Goal: Obtain resource: Obtain resource

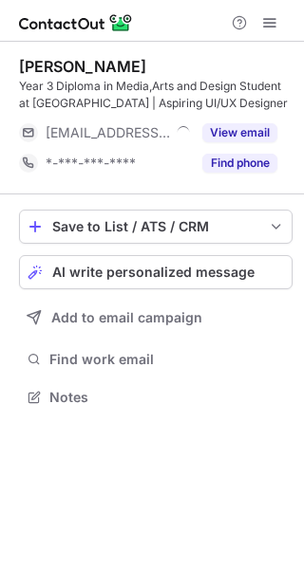
scroll to position [384, 304]
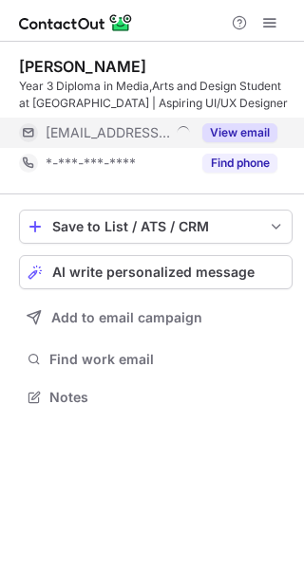
click at [259, 147] on div "View email" at bounding box center [234, 133] width 86 height 30
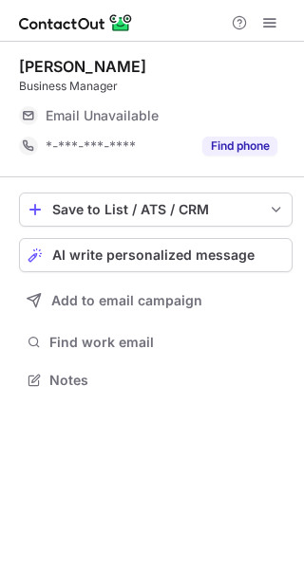
scroll to position [367, 304]
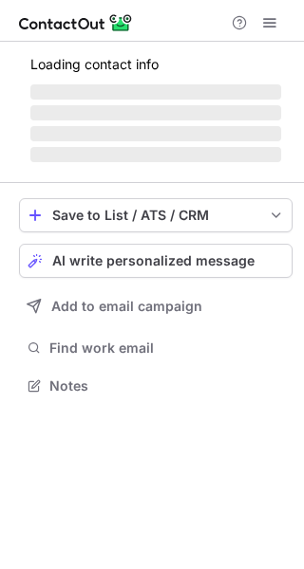
scroll to position [367, 304]
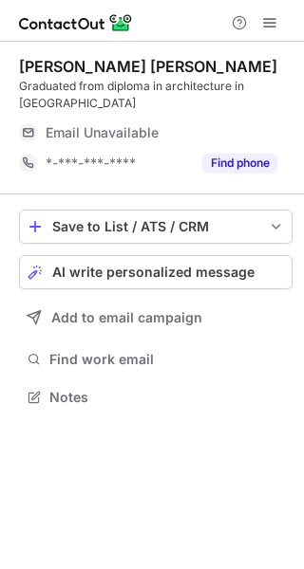
scroll to position [384, 304]
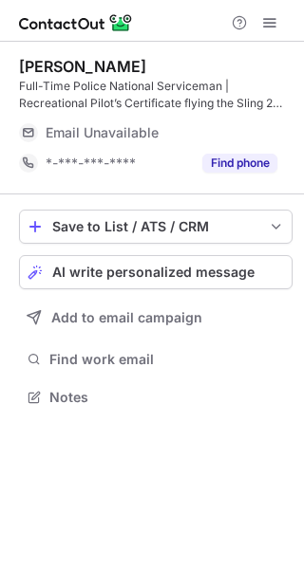
scroll to position [384, 304]
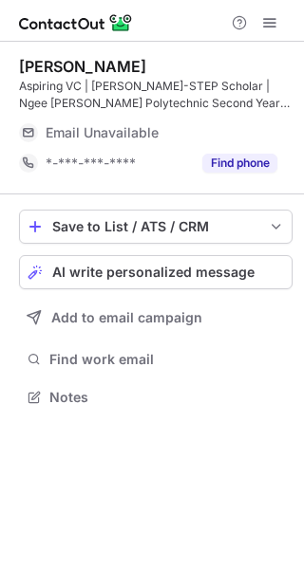
scroll to position [384, 304]
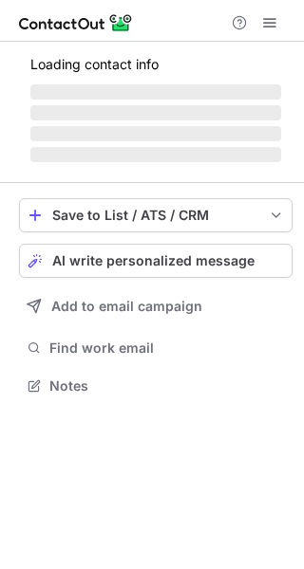
scroll to position [384, 304]
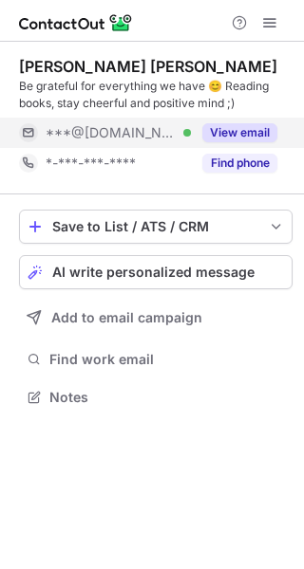
click at [256, 135] on button "View email" at bounding box center [239, 132] width 75 height 19
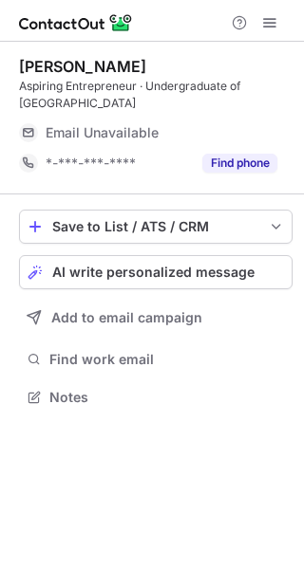
scroll to position [384, 304]
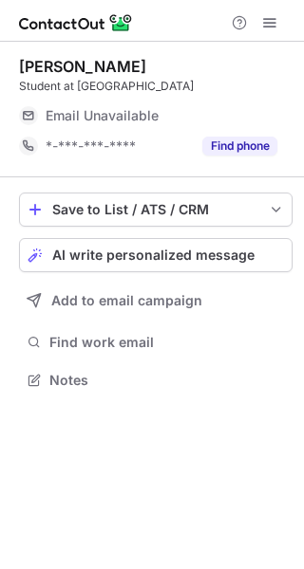
scroll to position [367, 304]
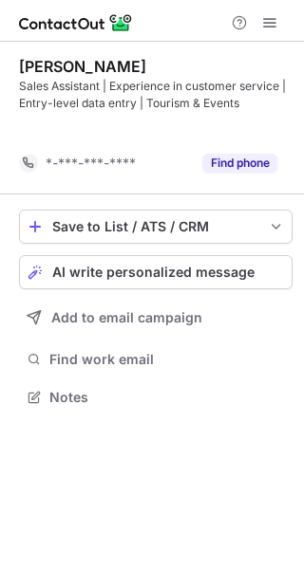
scroll to position [354, 304]
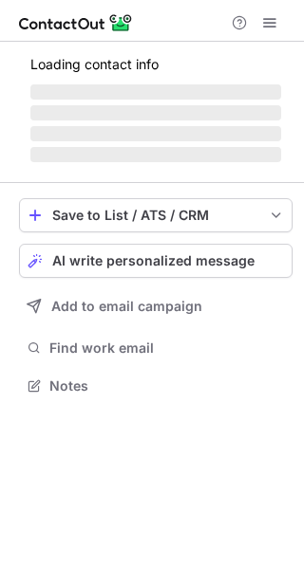
scroll to position [367, 304]
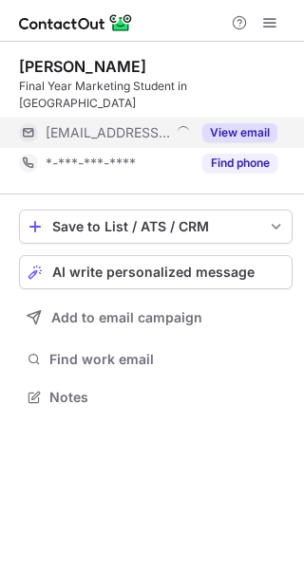
click at [267, 130] on button "View email" at bounding box center [239, 132] width 75 height 19
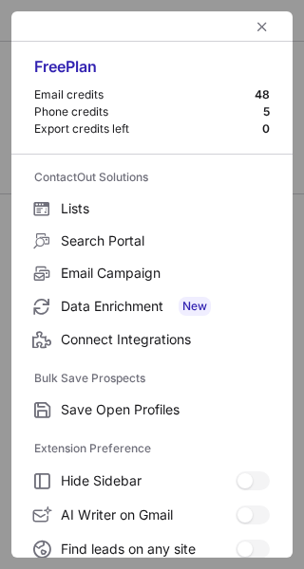
scroll to position [291, 0]
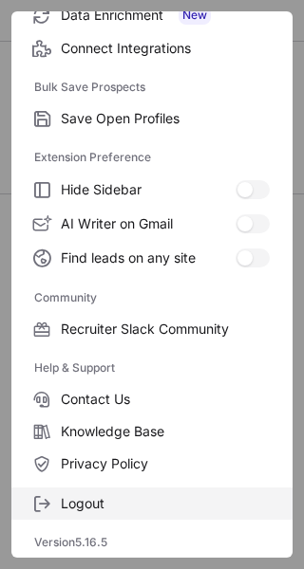
click at [126, 513] on label "Logout" at bounding box center [151, 504] width 281 height 32
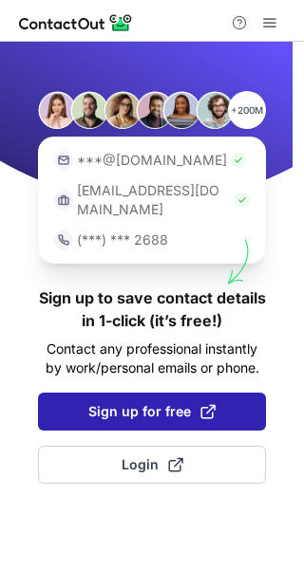
click at [167, 393] on button "Sign up for free" at bounding box center [152, 412] width 228 height 38
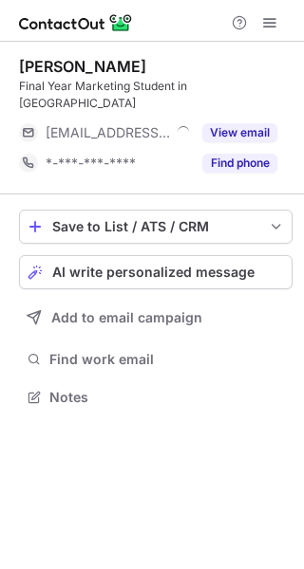
scroll to position [384, 304]
click at [264, 35] on div at bounding box center [152, 21] width 304 height 42
click at [266, 15] on span at bounding box center [269, 22] width 15 height 15
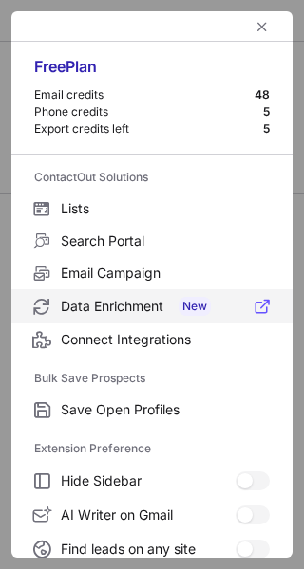
scroll to position [291, 0]
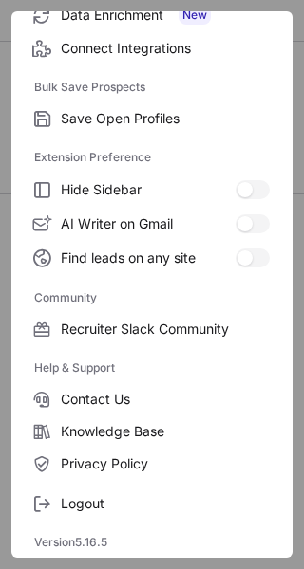
click at [136, 487] on div "Logout" at bounding box center [151, 500] width 281 height 40
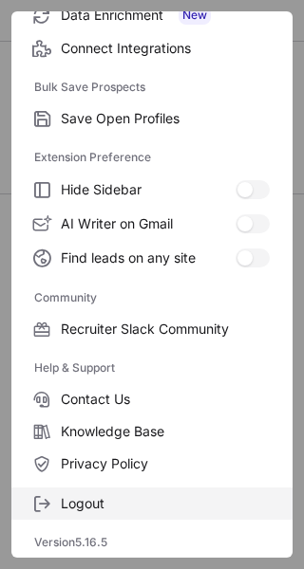
click at [138, 502] on span "Logout" at bounding box center [165, 503] width 209 height 17
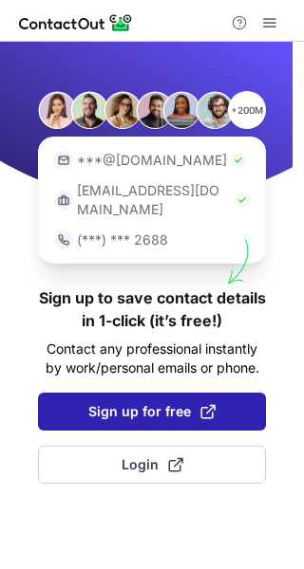
click at [153, 402] on span "Sign up for free" at bounding box center [151, 411] width 127 height 19
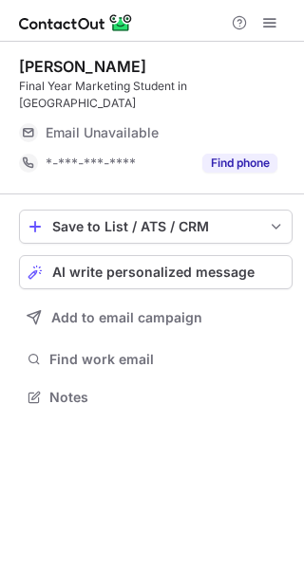
scroll to position [373, 304]
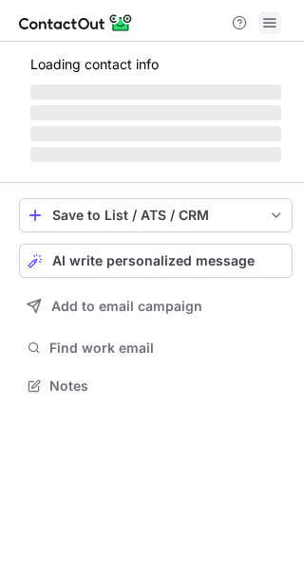
click at [270, 25] on span at bounding box center [269, 22] width 15 height 15
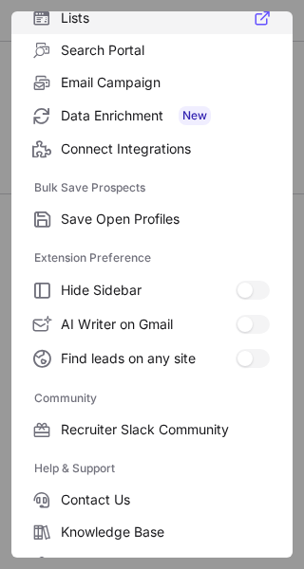
scroll to position [291, 0]
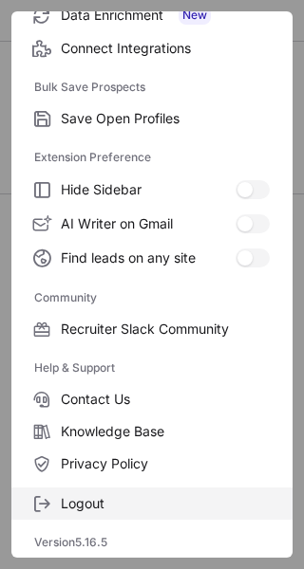
click at [130, 497] on span "Logout" at bounding box center [165, 503] width 209 height 17
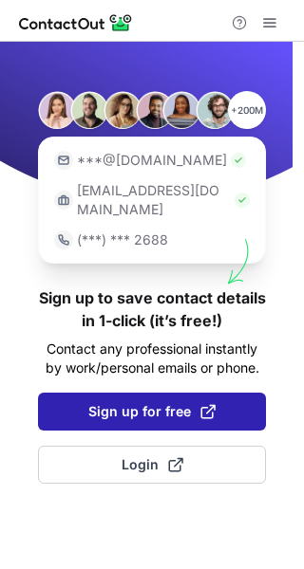
click at [134, 402] on span "Sign up for free" at bounding box center [151, 411] width 127 height 19
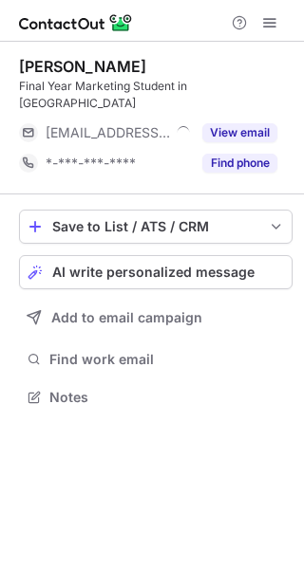
scroll to position [384, 304]
click at [266, 22] on span at bounding box center [269, 22] width 15 height 15
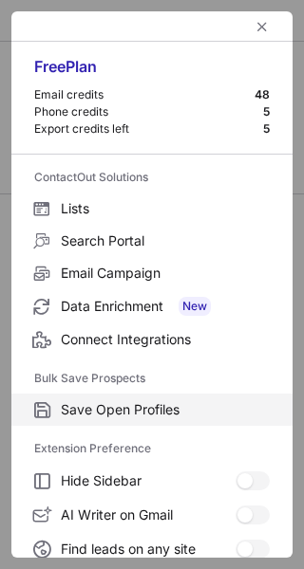
scroll to position [291, 0]
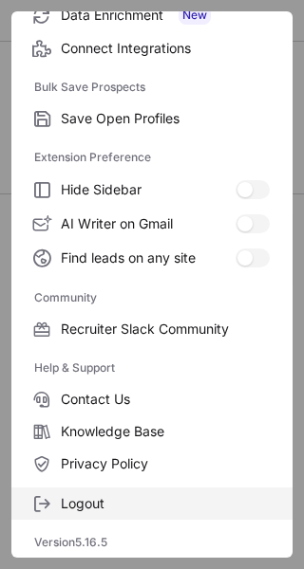
click at [108, 502] on span "Logout" at bounding box center [165, 503] width 209 height 17
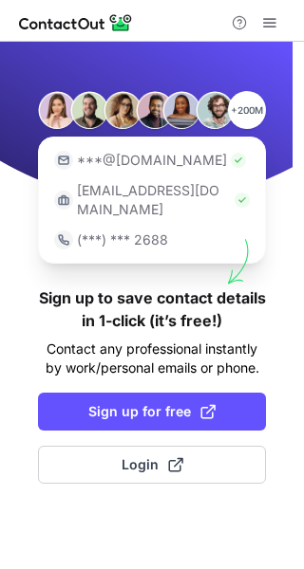
click at [190, 413] on div "+200M ***@[DOMAIN_NAME] [EMAIL_ADDRESS][DOMAIN_NAME] (***) *** 2688 Sign up to …" at bounding box center [152, 305] width 304 height 527
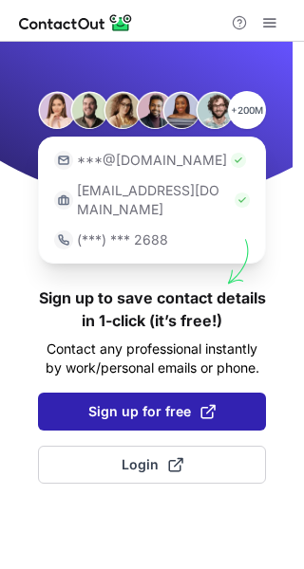
click at [177, 404] on button "Sign up for free" at bounding box center [152, 412] width 228 height 38
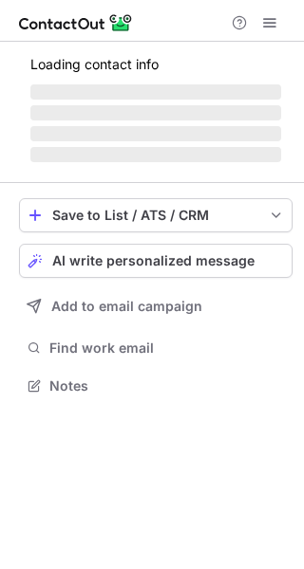
scroll to position [373, 304]
click at [275, 28] on span at bounding box center [269, 22] width 15 height 15
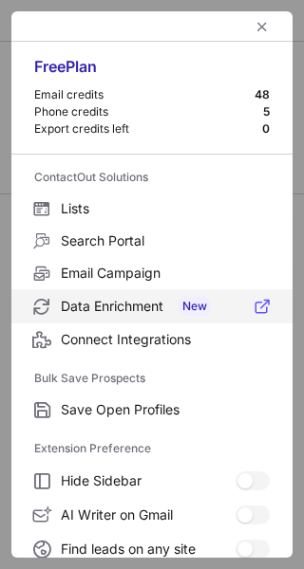
scroll to position [291, 0]
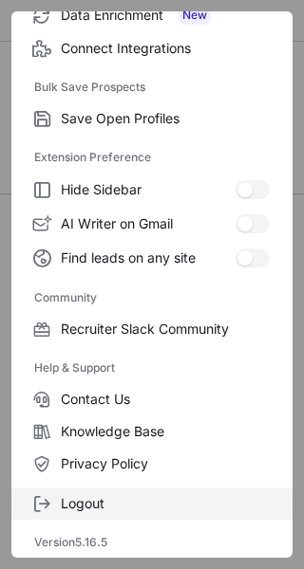
drag, startPoint x: 106, startPoint y: 523, endPoint x: 89, endPoint y: 503, distance: 26.2
click at [89, 503] on div "Free Plan Email credits 48 Phone credits 5 Export credits left 5 ContactOut Sol…" at bounding box center [151, 284] width 281 height 546
click at [89, 503] on span "Logout" at bounding box center [165, 503] width 209 height 17
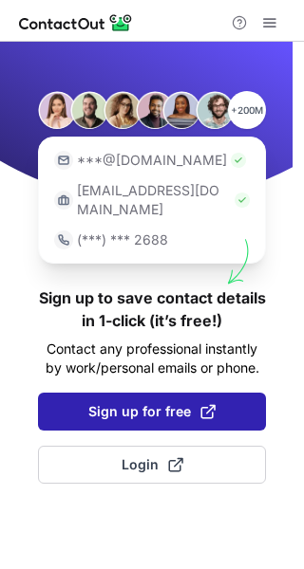
click at [149, 402] on span "Sign up for free" at bounding box center [151, 411] width 127 height 19
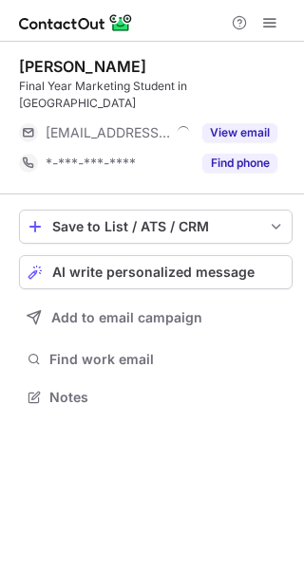
scroll to position [384, 304]
click at [273, 15] on span at bounding box center [269, 22] width 15 height 15
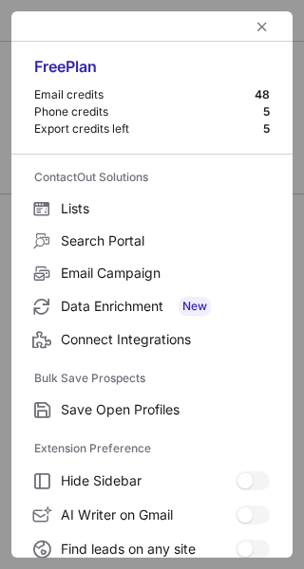
scroll to position [291, 0]
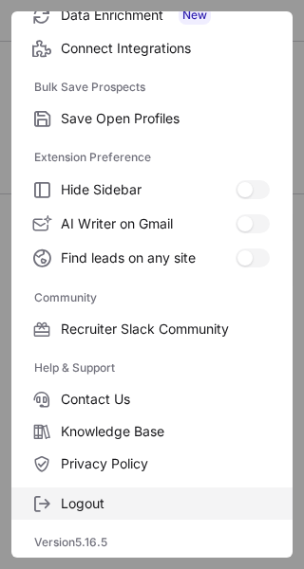
click at [116, 495] on span "Logout" at bounding box center [165, 503] width 209 height 17
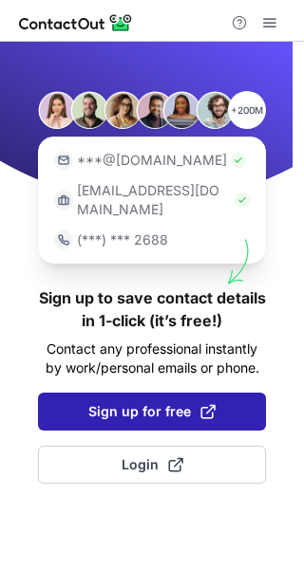
click at [208, 404] on span at bounding box center [207, 411] width 15 height 15
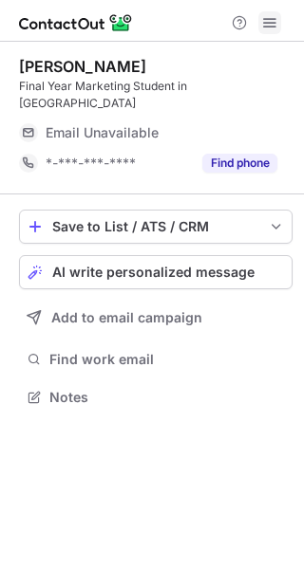
scroll to position [373, 304]
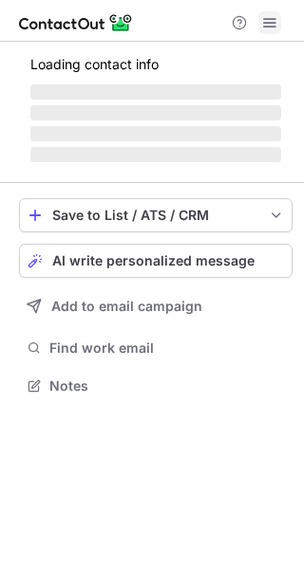
click at [261, 17] on button at bounding box center [269, 22] width 23 height 23
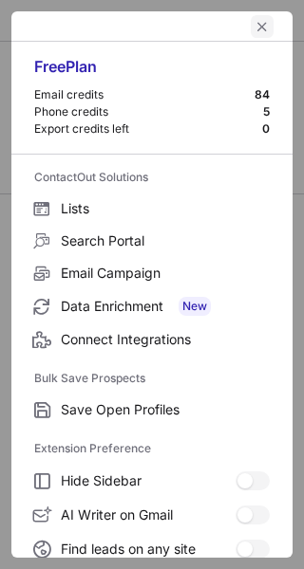
scroll to position [384, 304]
click at [254, 29] on span "left-button" at bounding box center [261, 26] width 15 height 15
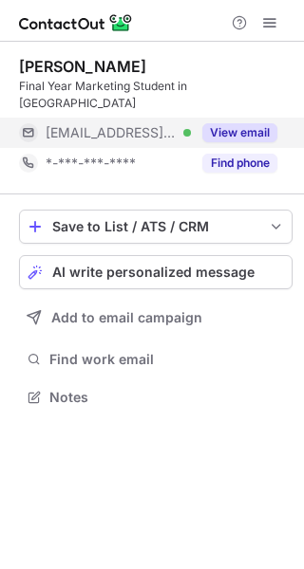
click at [250, 126] on button "View email" at bounding box center [239, 132] width 75 height 19
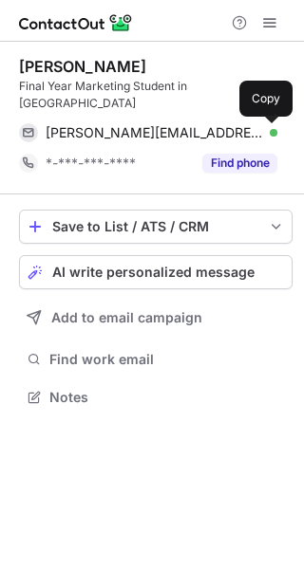
click at [263, 130] on span at bounding box center [267, 132] width 15 height 15
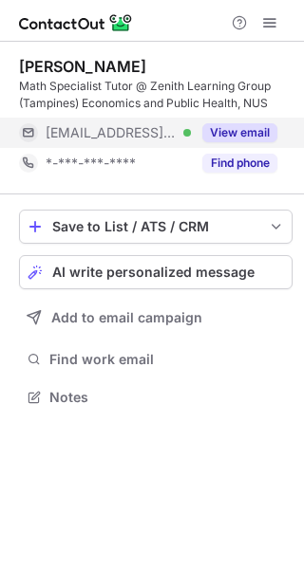
scroll to position [384, 304]
click at [260, 129] on button "View email" at bounding box center [239, 132] width 75 height 19
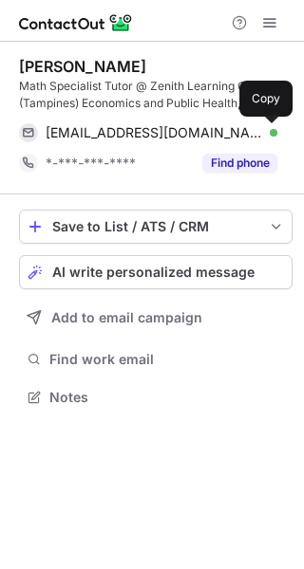
click at [260, 129] on span at bounding box center [267, 132] width 15 height 15
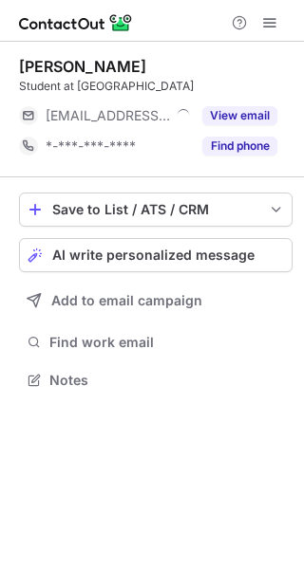
scroll to position [367, 304]
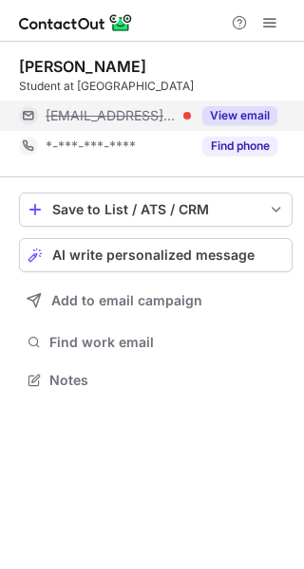
click at [265, 114] on button "View email" at bounding box center [239, 115] width 75 height 19
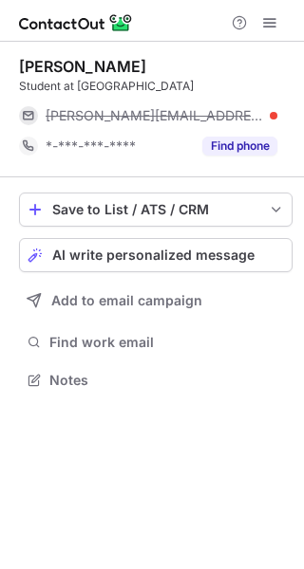
click at [265, 114] on div "[PERSON_NAME][EMAIL_ADDRESS][DOMAIN_NAME]" at bounding box center [161, 115] width 231 height 17
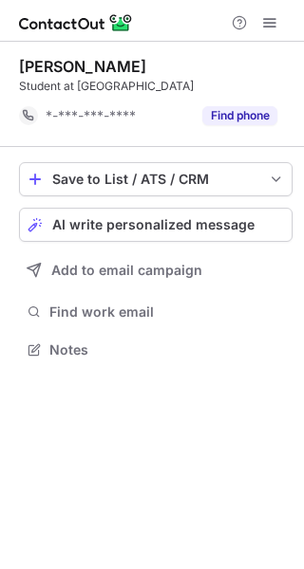
scroll to position [337, 304]
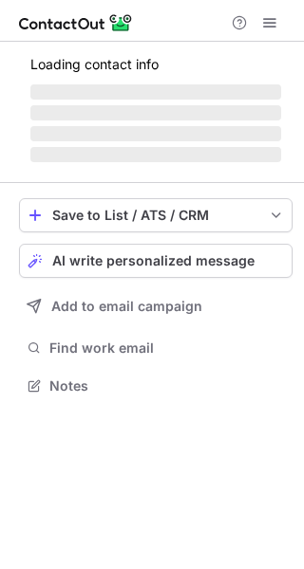
scroll to position [367, 304]
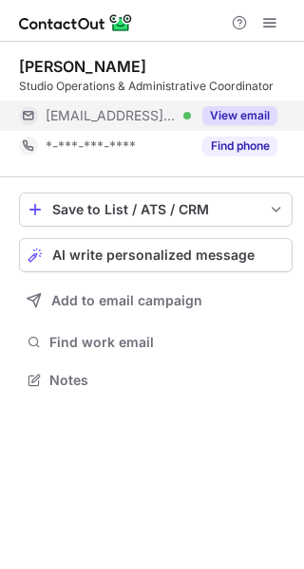
click at [260, 122] on button "View email" at bounding box center [239, 115] width 75 height 19
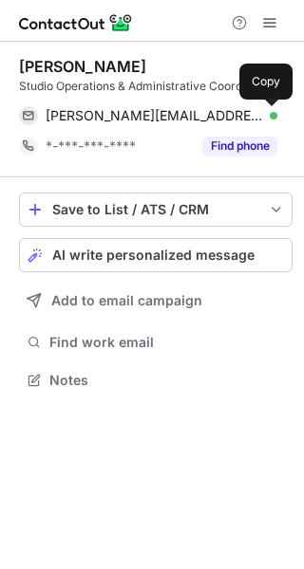
click at [266, 115] on span at bounding box center [267, 115] width 15 height 15
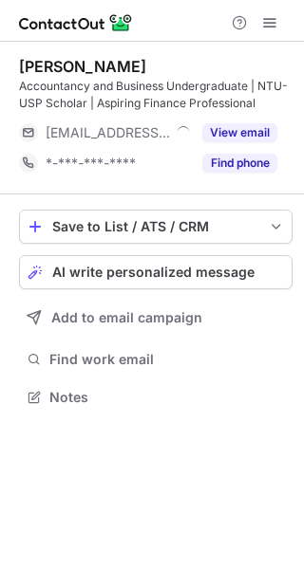
scroll to position [384, 304]
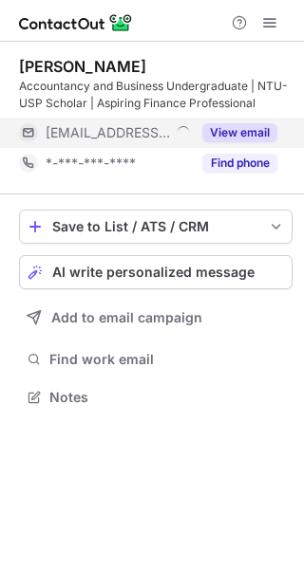
click at [259, 131] on button "View email" at bounding box center [239, 132] width 75 height 19
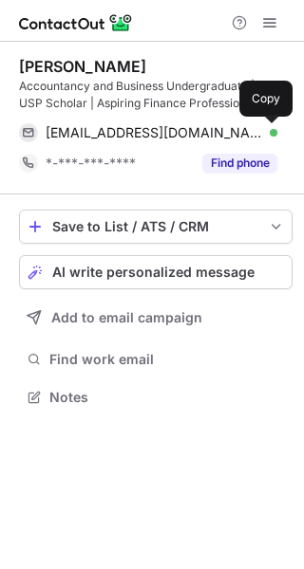
click at [259, 131] on button at bounding box center [267, 132] width 19 height 19
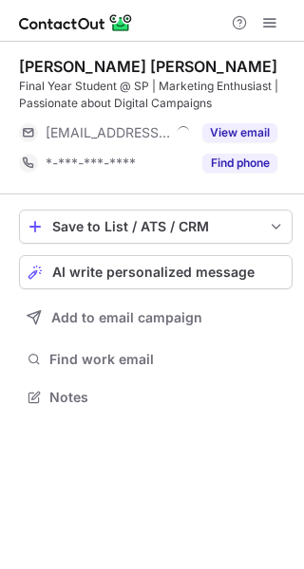
scroll to position [384, 304]
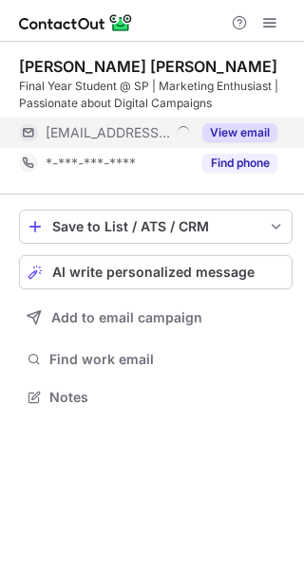
click at [268, 131] on button "View email" at bounding box center [239, 132] width 75 height 19
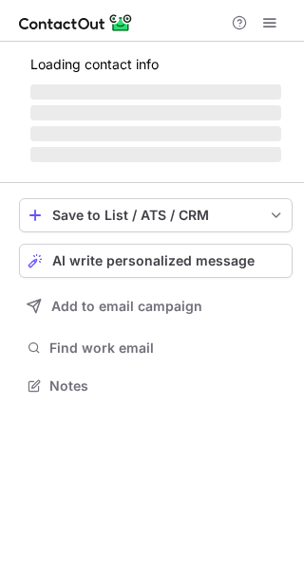
scroll to position [367, 304]
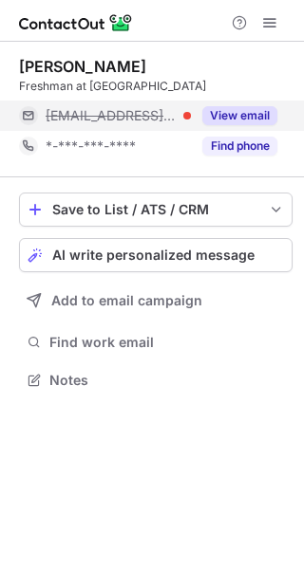
click at [231, 122] on button "View email" at bounding box center [239, 115] width 75 height 19
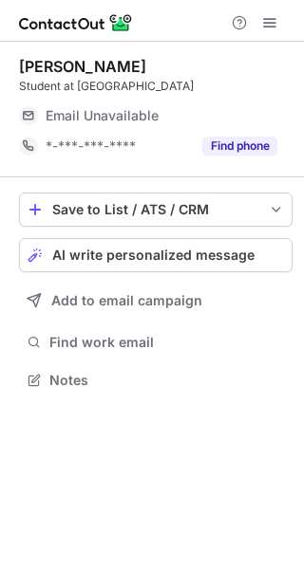
scroll to position [367, 304]
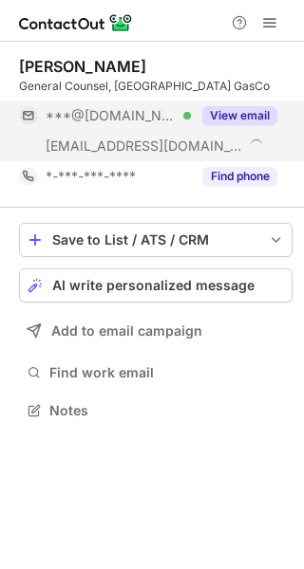
scroll to position [397, 304]
click at [258, 116] on button "View email" at bounding box center [239, 115] width 75 height 19
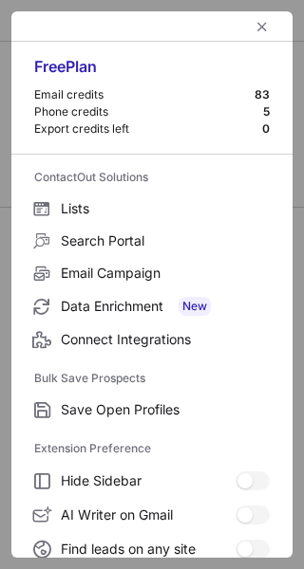
scroll to position [291, 0]
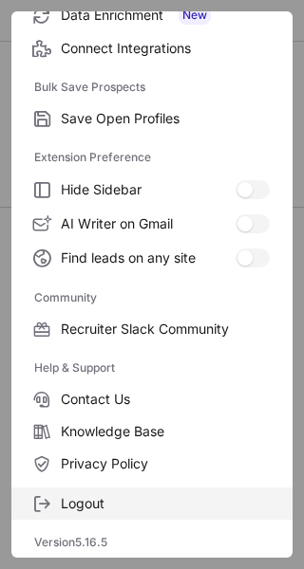
click at [140, 515] on label "Logout" at bounding box center [151, 504] width 281 height 32
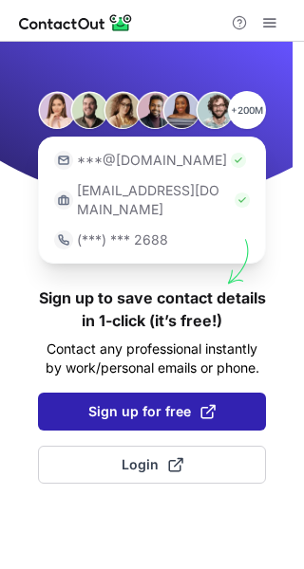
click at [173, 402] on span "Sign up for free" at bounding box center [151, 411] width 127 height 19
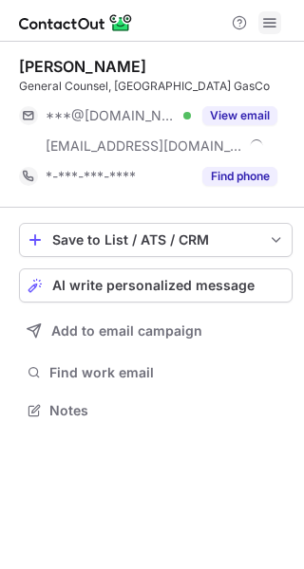
scroll to position [397, 304]
click at [270, 17] on span at bounding box center [269, 22] width 15 height 15
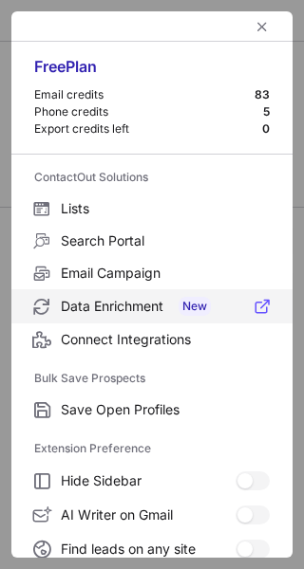
scroll to position [291, 0]
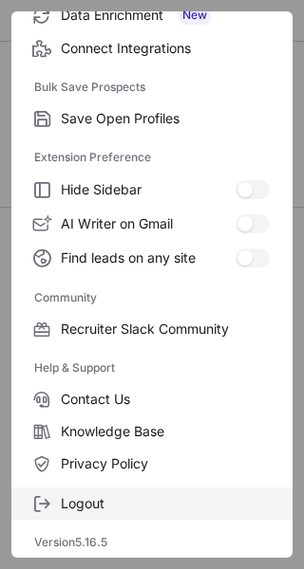
click at [135, 504] on span "Logout" at bounding box center [165, 503] width 209 height 17
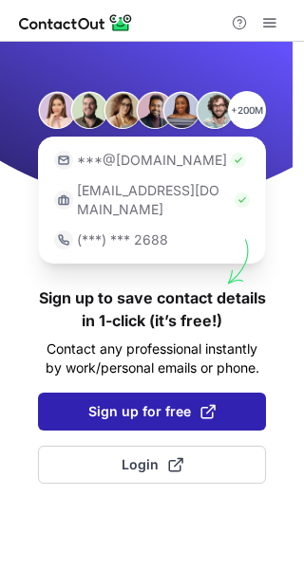
click at [180, 393] on button "Sign up for free" at bounding box center [152, 412] width 228 height 38
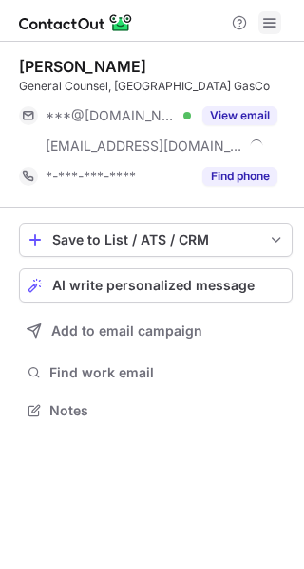
scroll to position [397, 304]
click at [276, 28] on span at bounding box center [269, 22] width 15 height 15
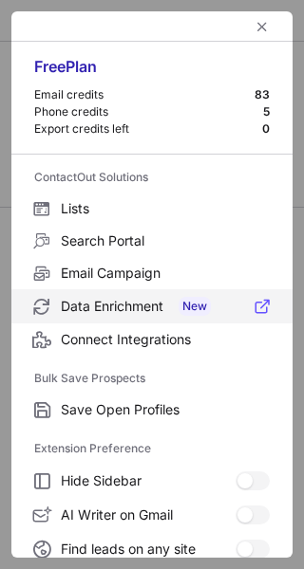
scroll to position [291, 0]
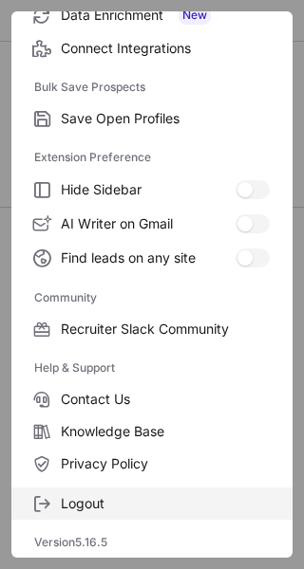
drag, startPoint x: 138, startPoint y: 485, endPoint x: 142, endPoint y: 501, distance: 16.8
click at [142, 501] on div "Logout" at bounding box center [151, 500] width 281 height 40
click at [142, 501] on span "Logout" at bounding box center [165, 503] width 209 height 17
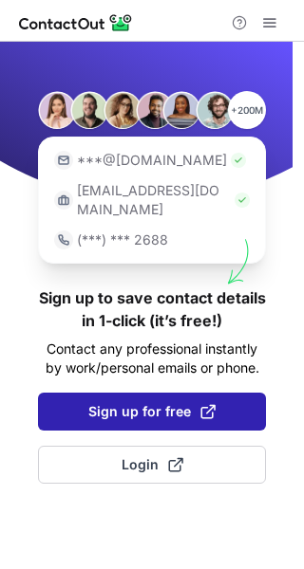
click at [188, 402] on span "Sign up for free" at bounding box center [151, 411] width 127 height 19
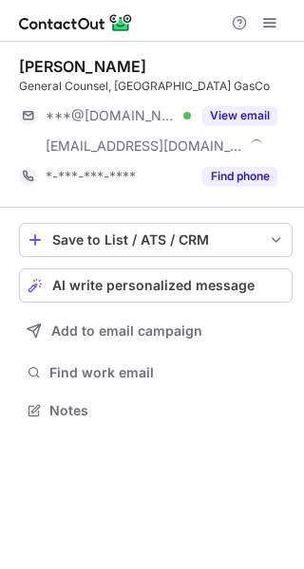
scroll to position [397, 304]
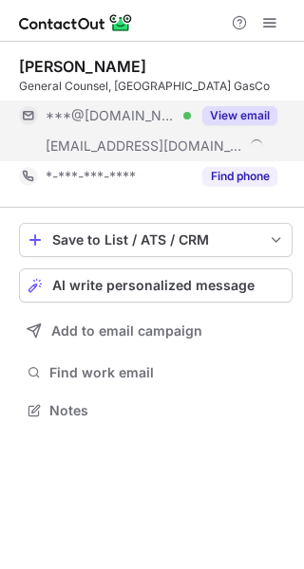
click at [261, 124] on button "View email" at bounding box center [239, 115] width 75 height 19
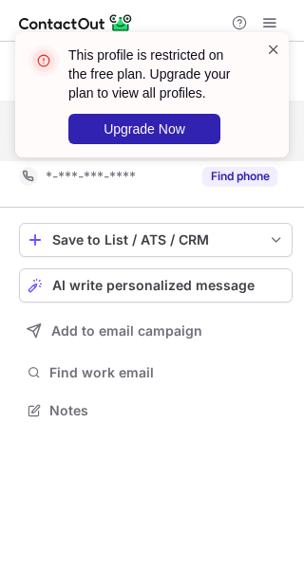
click at [269, 49] on span at bounding box center [273, 49] width 15 height 19
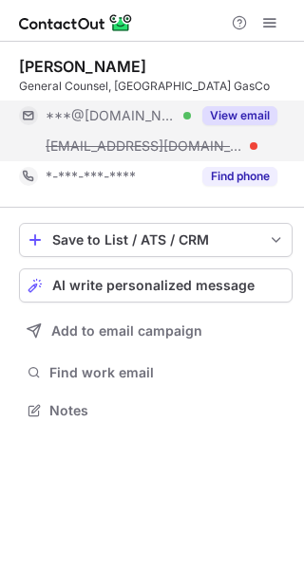
click at [268, 28] on div "This profile is restricted on the free plan. Upgrade your plan to view all prof…" at bounding box center [152, 32] width 304 height 38
click at [268, 28] on span at bounding box center [269, 22] width 15 height 15
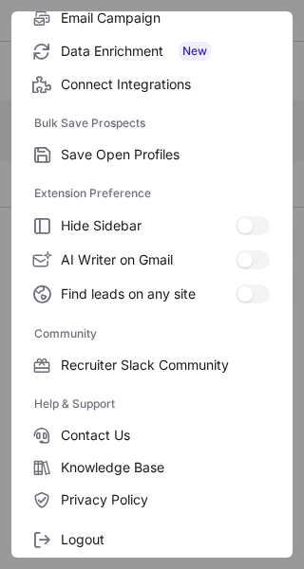
scroll to position [280, 0]
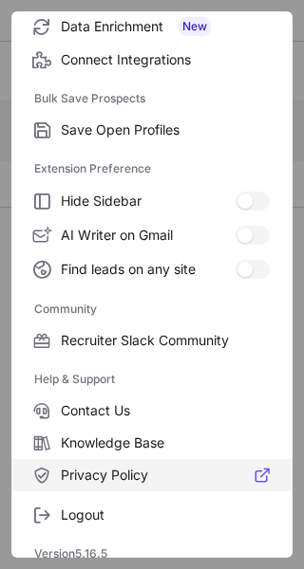
click at [147, 473] on span "Privacy Policy" at bounding box center [165, 475] width 209 height 17
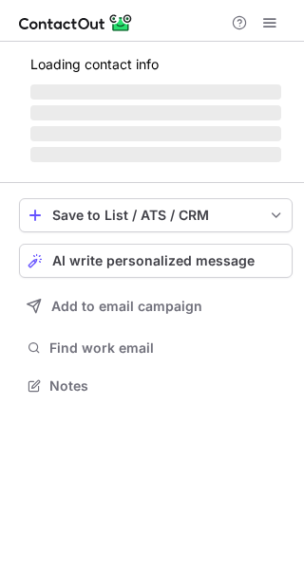
scroll to position [373, 304]
click at [275, 23] on span at bounding box center [269, 22] width 15 height 15
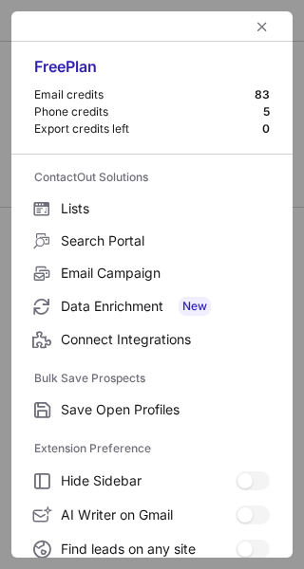
scroll to position [291, 0]
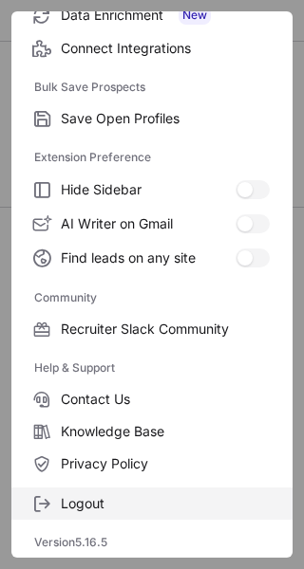
click at [156, 510] on span "Logout" at bounding box center [165, 503] width 209 height 17
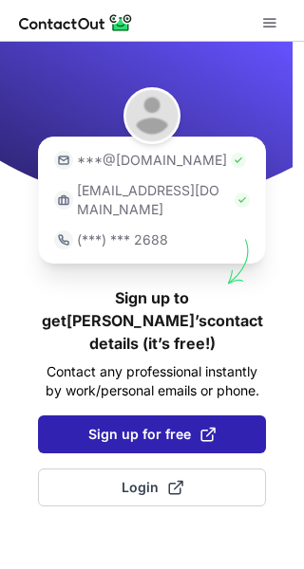
click at [158, 415] on button "Sign up for free" at bounding box center [152, 434] width 228 height 38
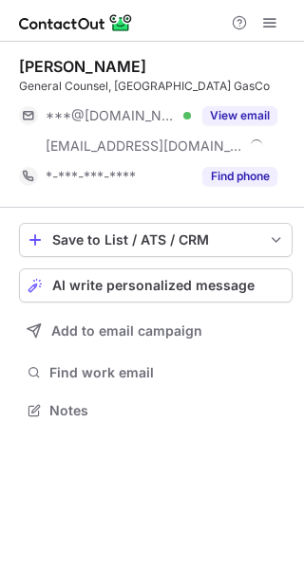
scroll to position [397, 304]
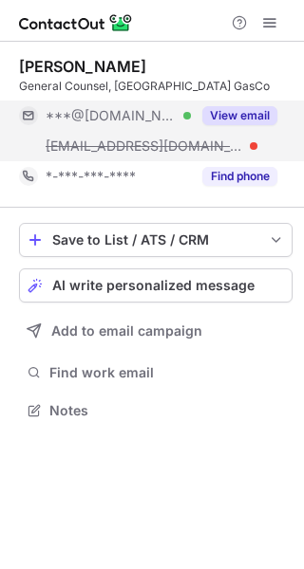
click at [259, 112] on button "View email" at bounding box center [239, 115] width 75 height 19
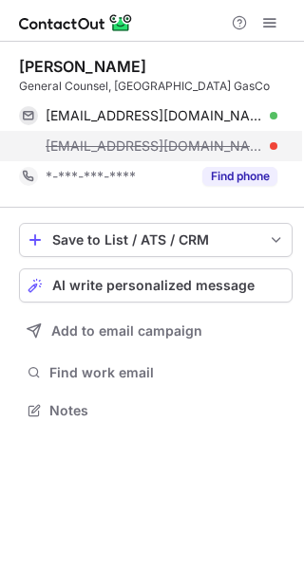
click at [268, 151] on div "[EMAIL_ADDRESS][DOMAIN_NAME]" at bounding box center [161, 146] width 231 height 17
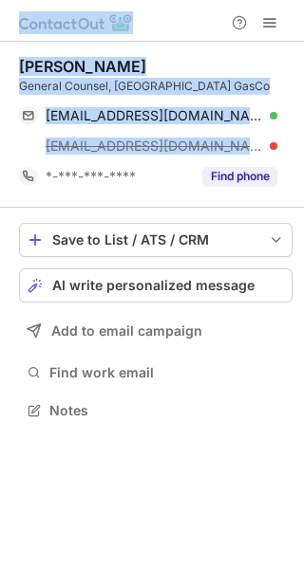
drag, startPoint x: 268, startPoint y: 151, endPoint x: 565, endPoint y: -22, distance: 343.4
click at [303, 0] on html "[PERSON_NAME] General Counsel, [GEOGRAPHIC_DATA] GasCo [EMAIL_ADDRESS][DOMAIN_N…" at bounding box center [152, 284] width 304 height 569
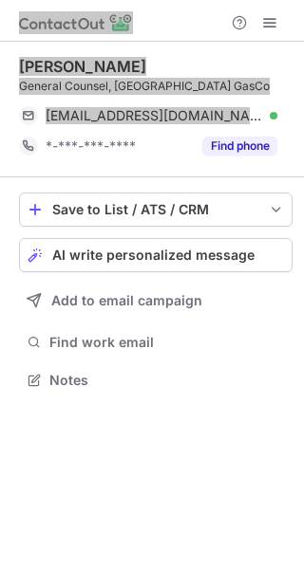
scroll to position [367, 304]
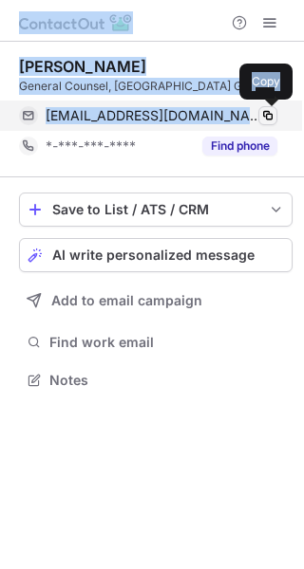
click at [268, 112] on span at bounding box center [267, 115] width 15 height 15
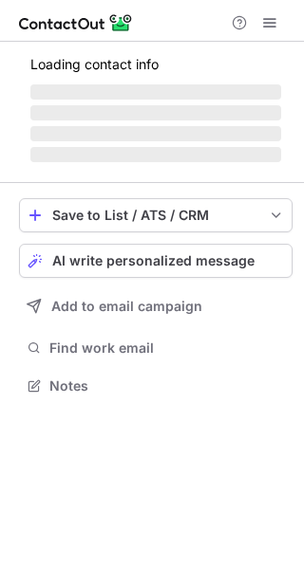
scroll to position [373, 304]
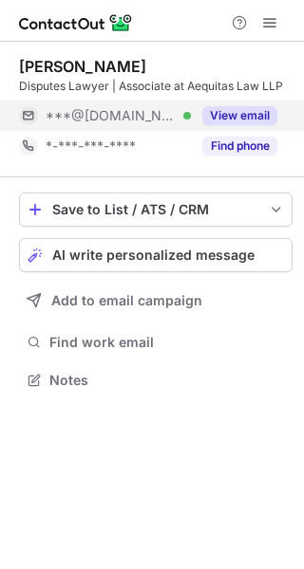
scroll to position [367, 304]
click at [269, 116] on button "View email" at bounding box center [239, 115] width 75 height 19
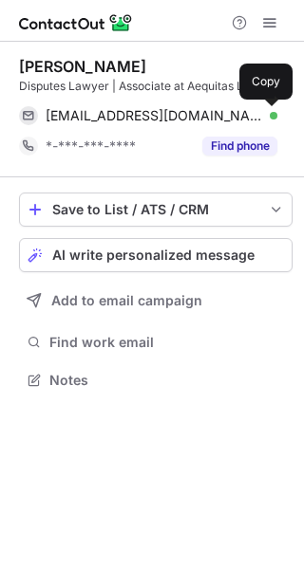
click at [269, 116] on span at bounding box center [267, 115] width 15 height 15
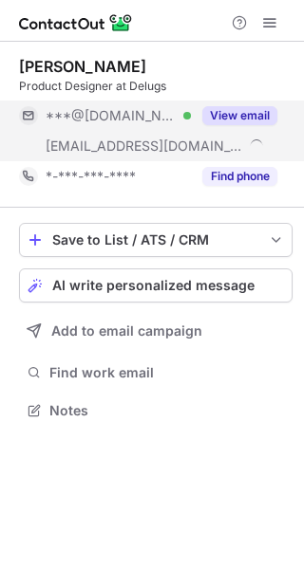
scroll to position [397, 304]
click at [262, 123] on button "View email" at bounding box center [239, 115] width 75 height 19
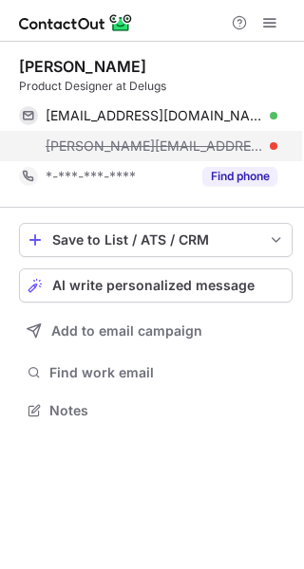
click at [262, 144] on div "reynard@emmdesigngraphique.fr" at bounding box center [161, 146] width 231 height 17
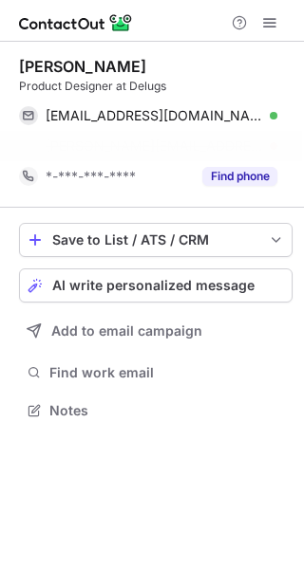
scroll to position [367, 304]
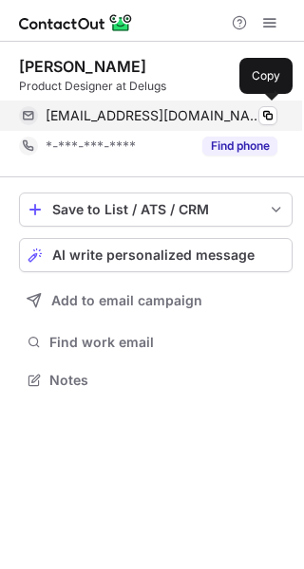
click at [254, 120] on div "reynardseahjh@hotmail.com Verified" at bounding box center [161, 115] width 231 height 17
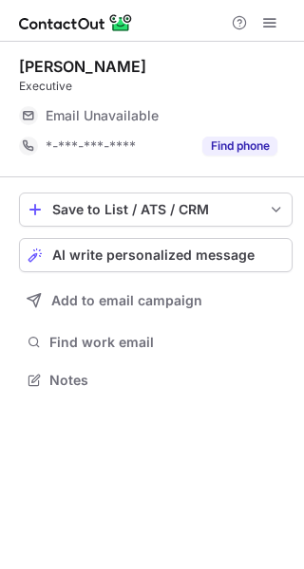
scroll to position [367, 304]
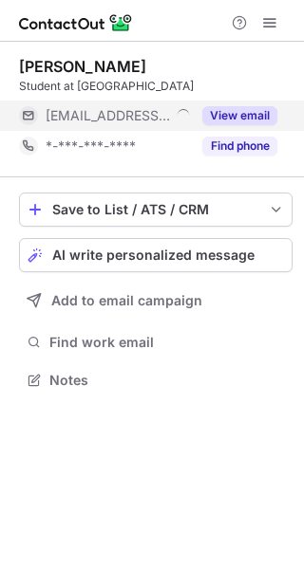
scroll to position [367, 304]
click at [259, 118] on button "View email" at bounding box center [239, 115] width 75 height 19
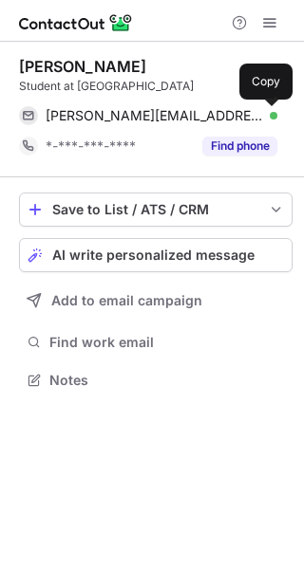
click at [259, 118] on button at bounding box center [267, 115] width 19 height 19
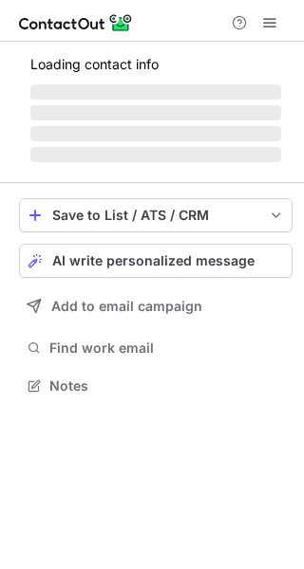
scroll to position [367, 304]
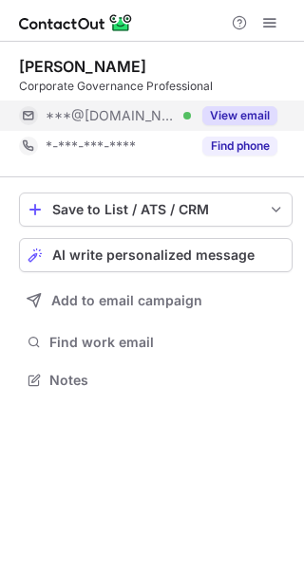
click at [270, 107] on button "View email" at bounding box center [239, 115] width 75 height 19
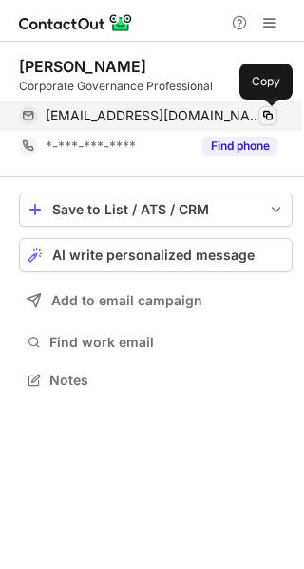
click at [263, 107] on button at bounding box center [267, 115] width 19 height 19
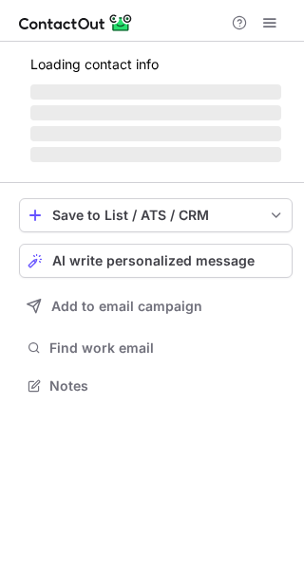
scroll to position [384, 304]
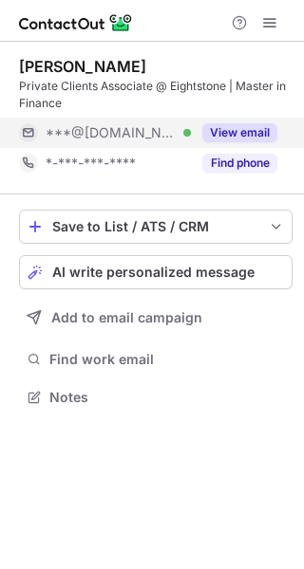
click at [246, 126] on button "View email" at bounding box center [239, 132] width 75 height 19
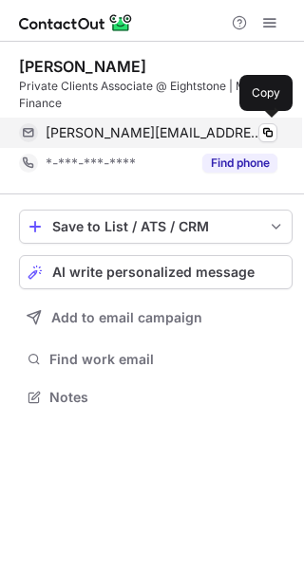
click at [254, 127] on div "chloe.dauvillier@live.fr Verified" at bounding box center [161, 132] width 231 height 17
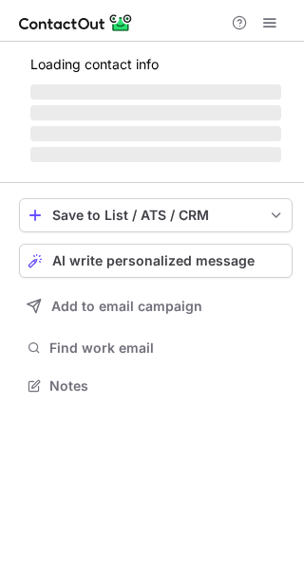
scroll to position [384, 304]
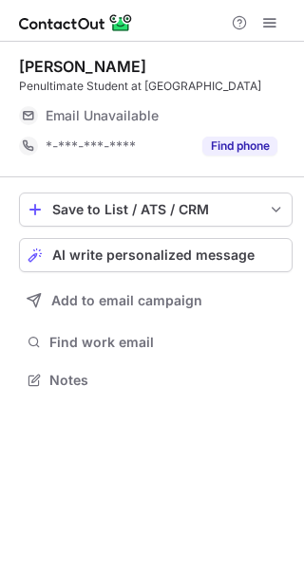
scroll to position [367, 304]
